Goal: Navigation & Orientation: Understand site structure

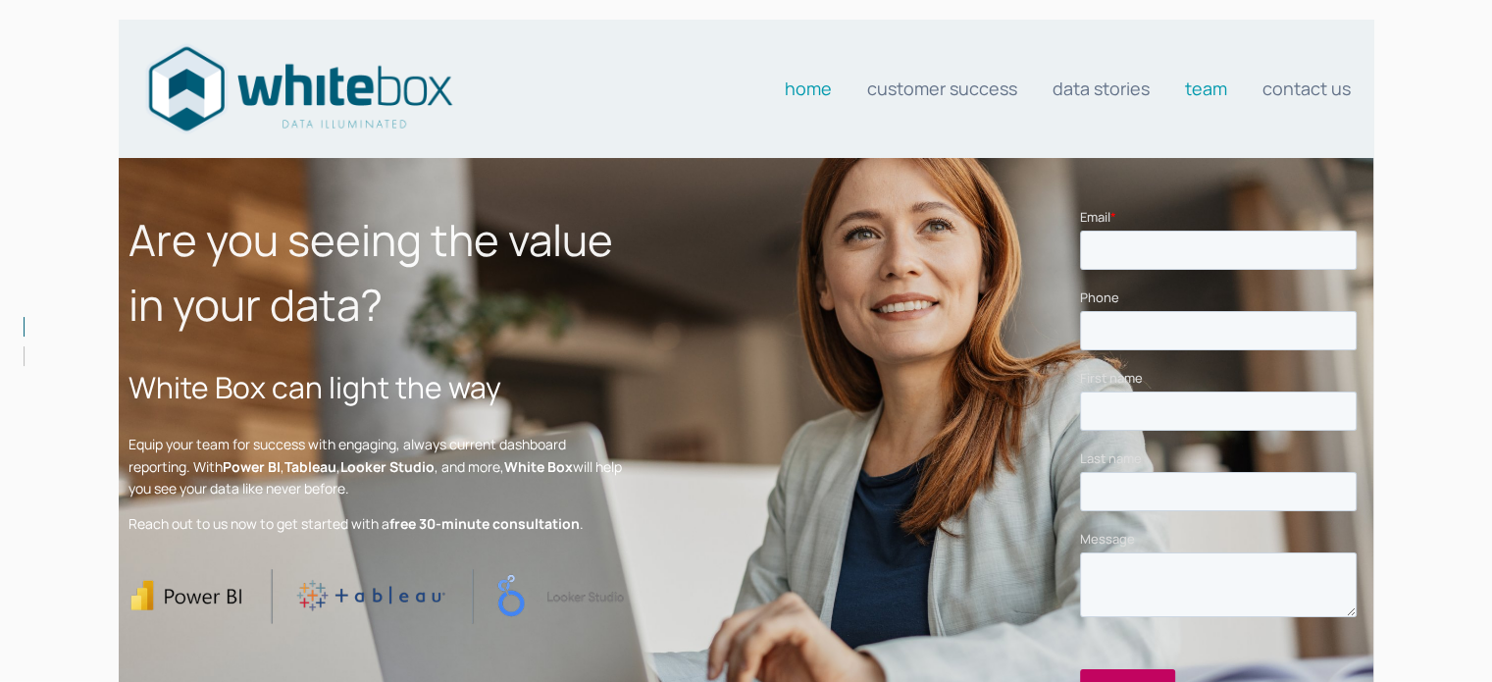
click at [1222, 94] on link "Team" at bounding box center [1206, 88] width 42 height 39
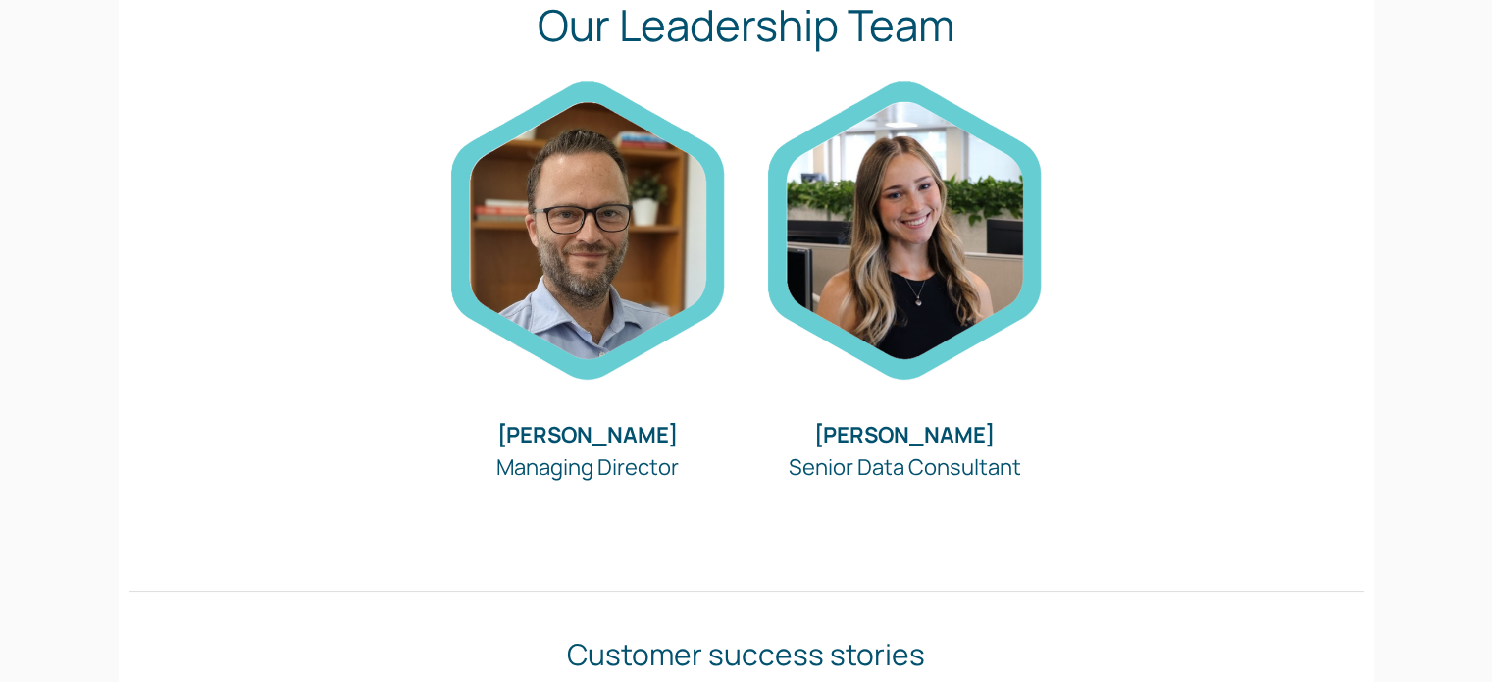
scroll to position [224, 0]
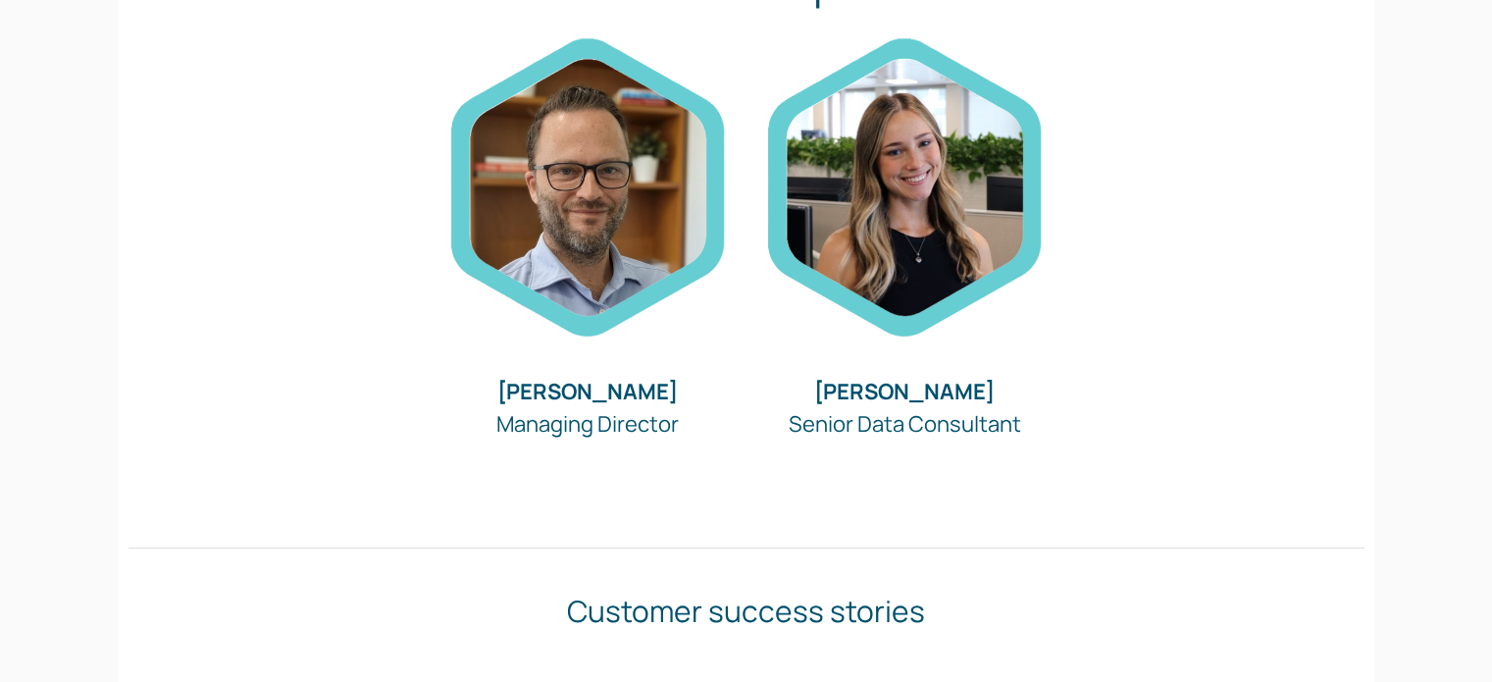
drag, startPoint x: 1506, startPoint y: 105, endPoint x: 1506, endPoint y: 176, distance: 70.6
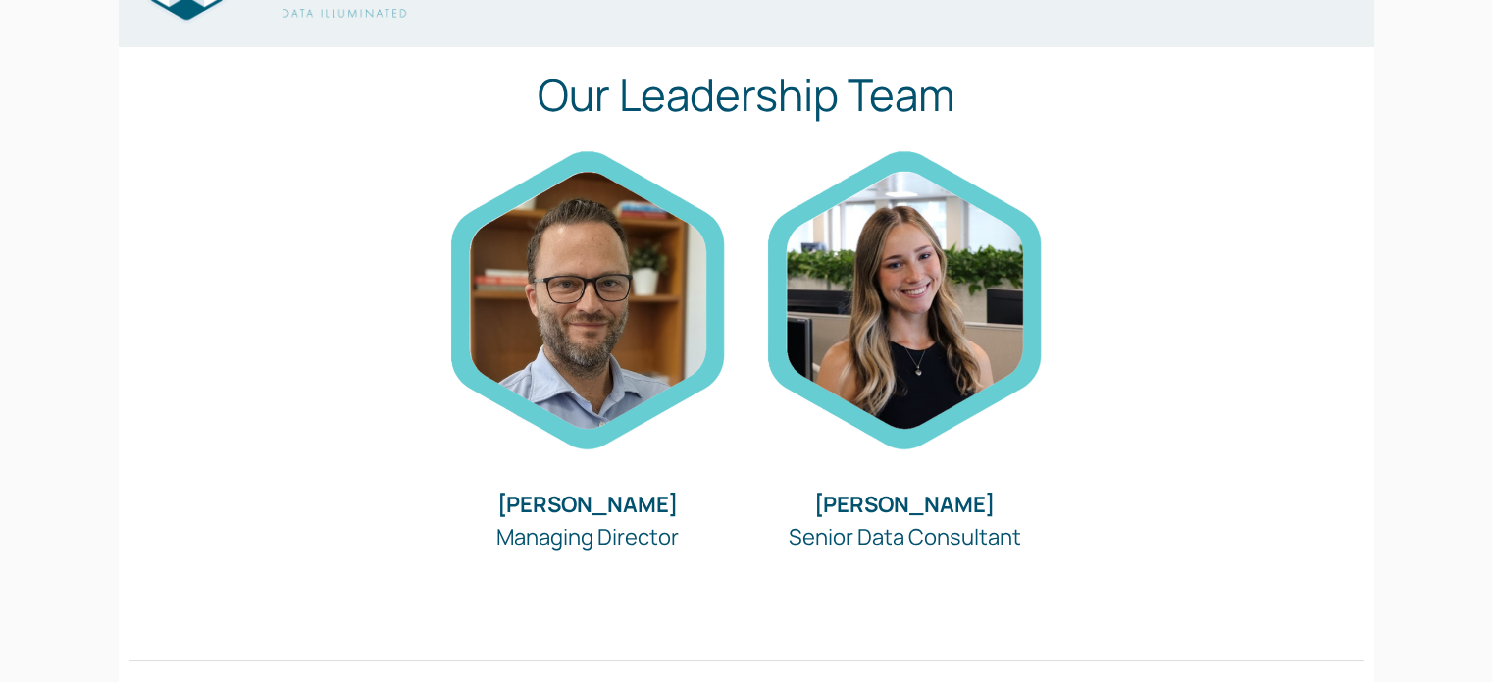
scroll to position [0, 0]
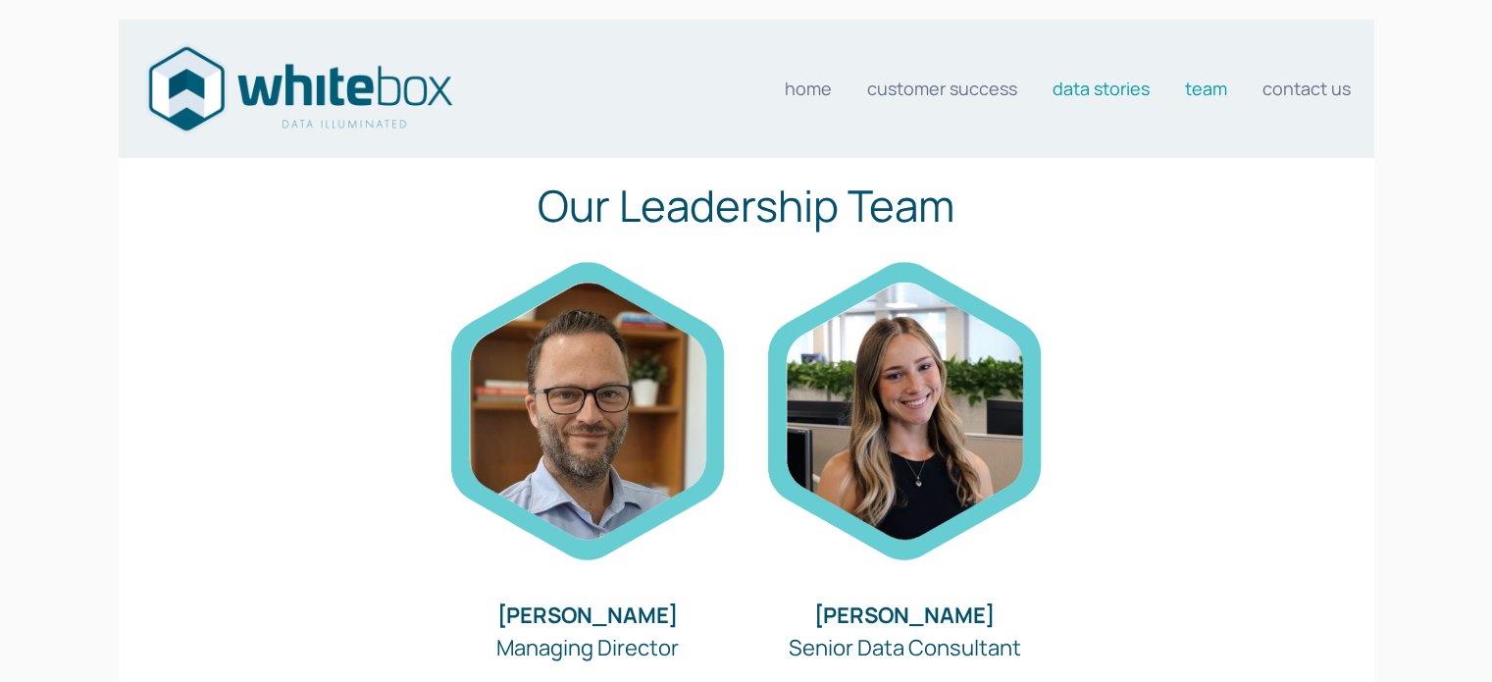
click at [1093, 85] on link "Data stories" at bounding box center [1100, 88] width 97 height 39
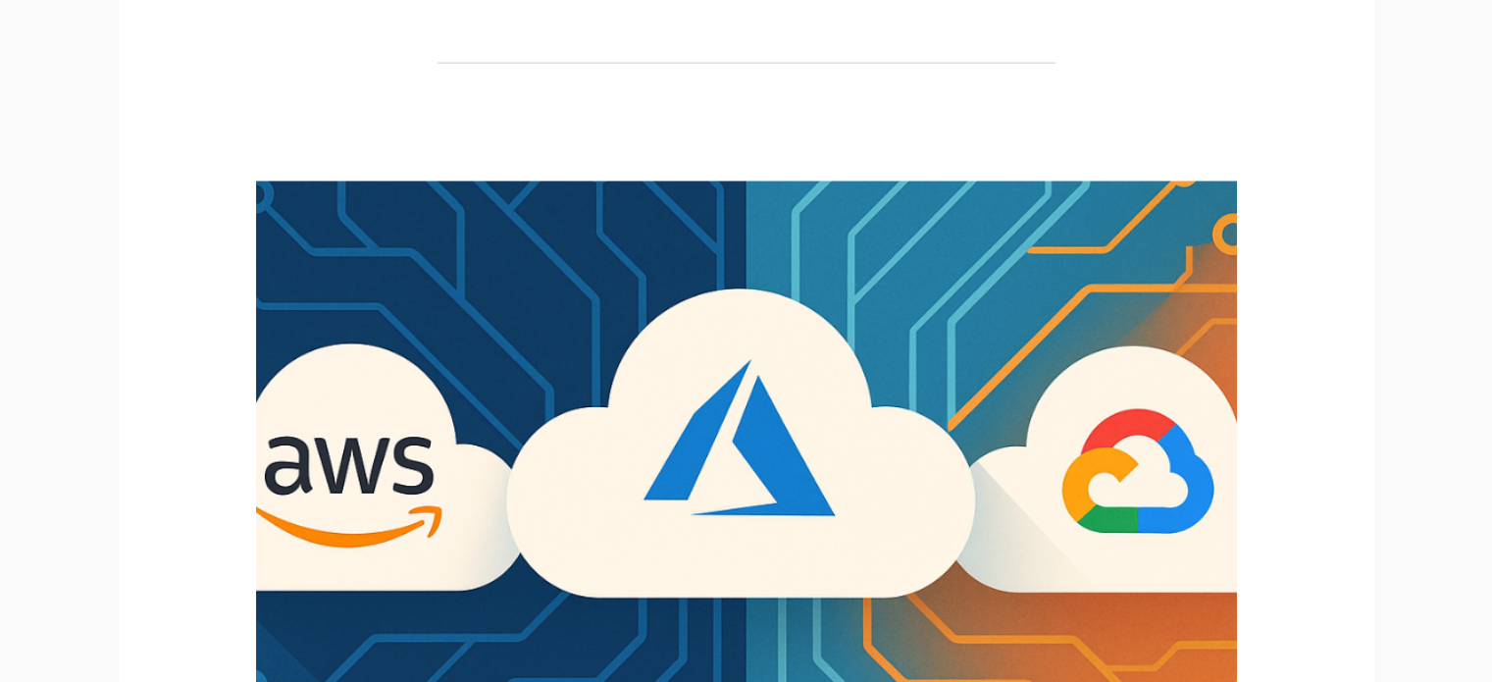
scroll to position [4983, 0]
